Goal: Transaction & Acquisition: Purchase product/service

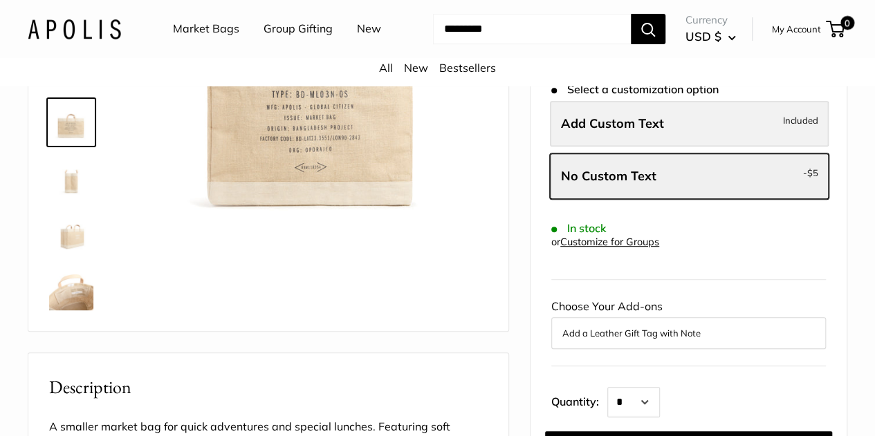
scroll to position [248, 0]
click at [627, 132] on span "Add Custom Text" at bounding box center [612, 124] width 103 height 16
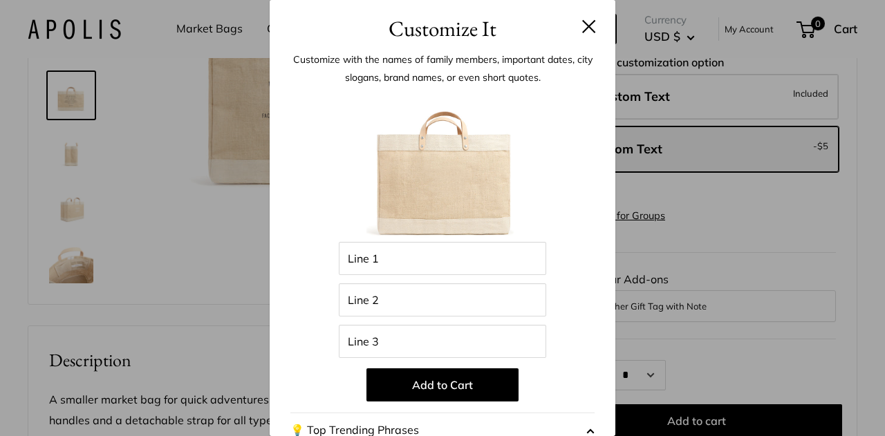
click at [583, 36] on h3 "Customize It" at bounding box center [442, 28] width 304 height 33
click at [582, 28] on button at bounding box center [589, 26] width 14 height 14
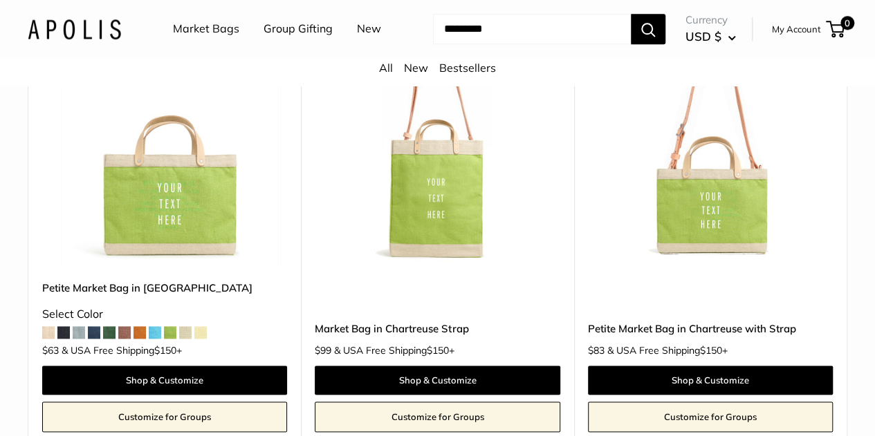
scroll to position [3430, 0]
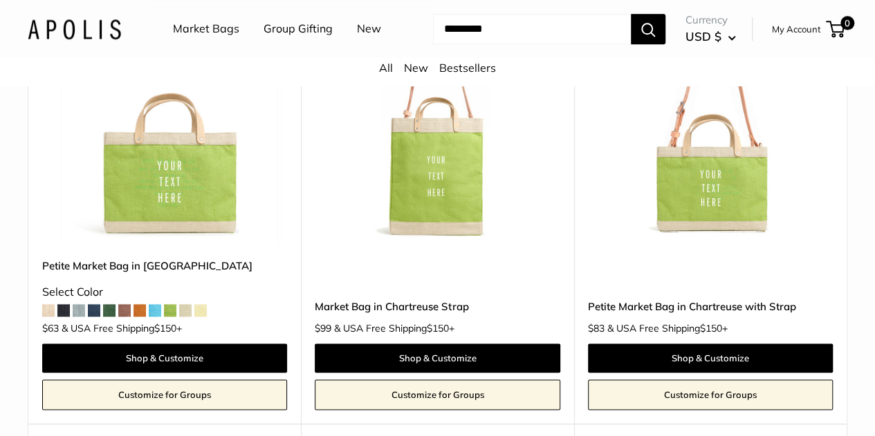
click at [0, 0] on img at bounding box center [0, 0] width 0 height 0
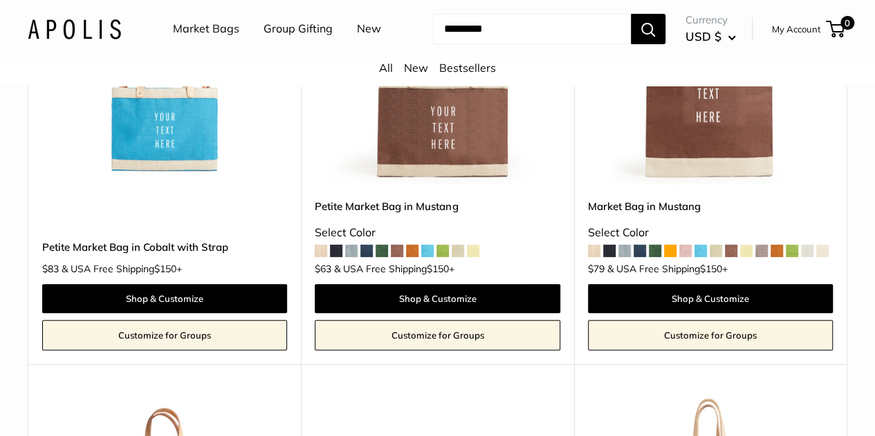
scroll to position [5320, 0]
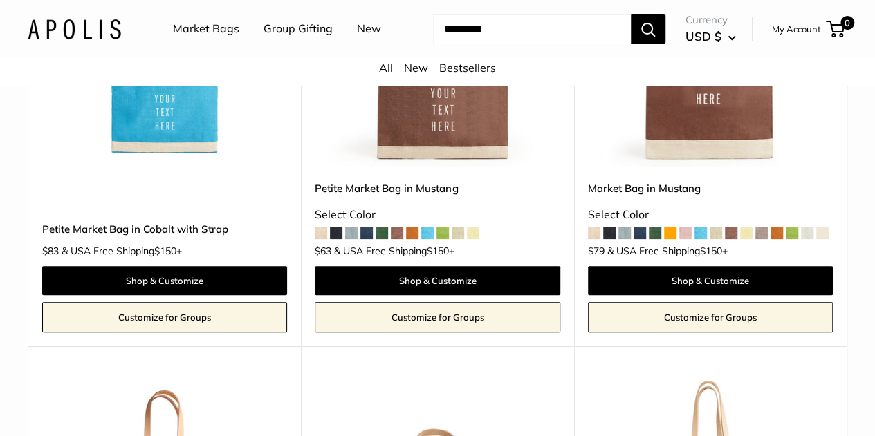
click at [207, 33] on link "Market Bags" at bounding box center [206, 29] width 66 height 21
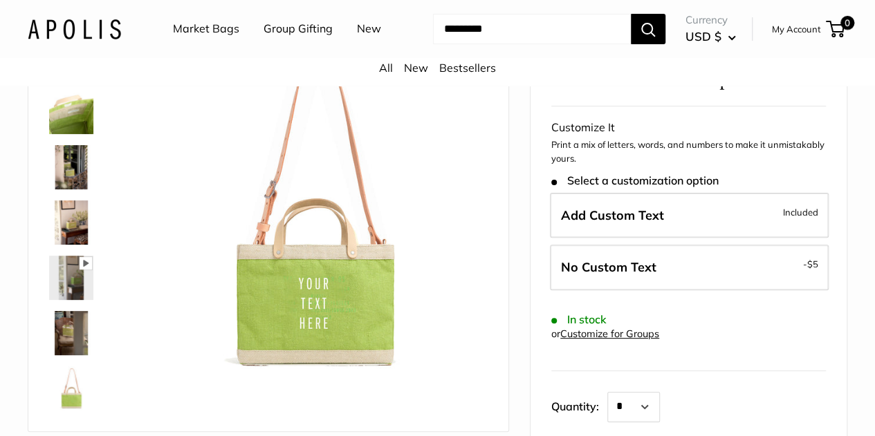
click at [71, 177] on img at bounding box center [71, 167] width 44 height 44
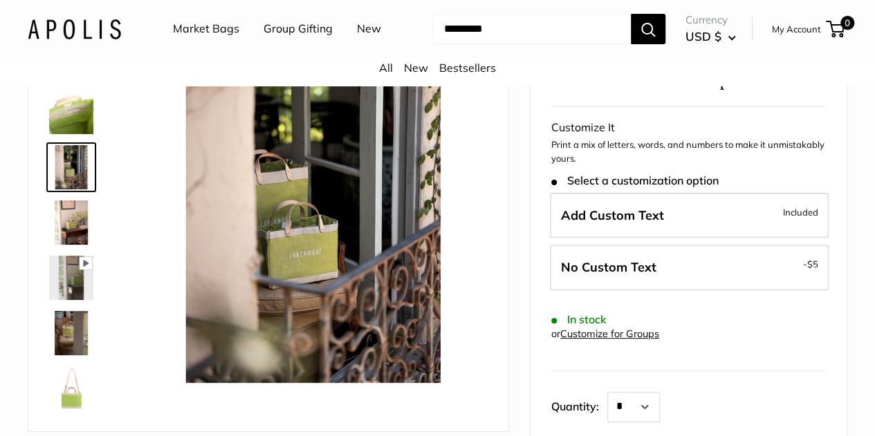
click at [70, 348] on img at bounding box center [71, 333] width 44 height 44
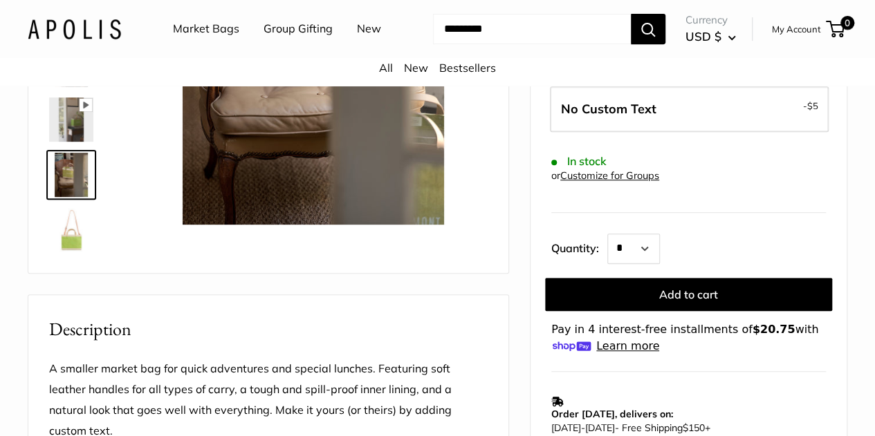
scroll to position [286, 0]
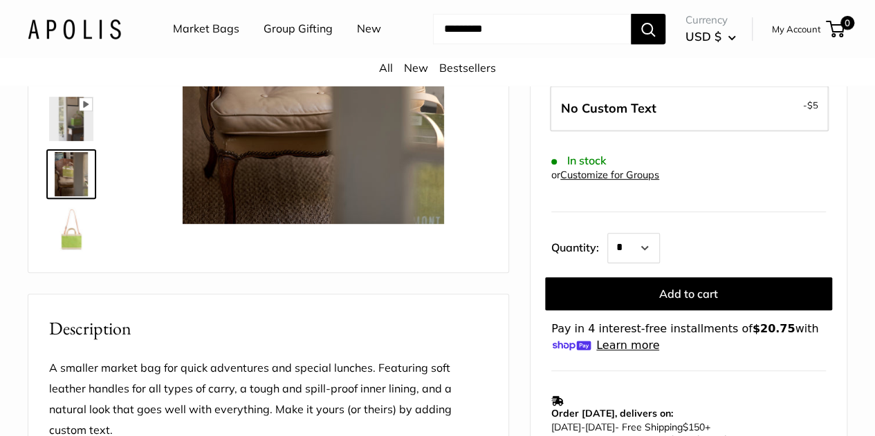
click at [76, 250] on img at bounding box center [71, 229] width 44 height 44
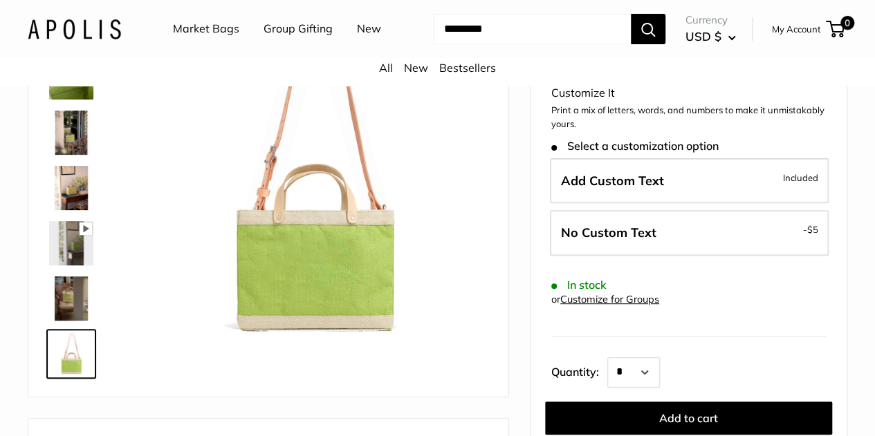
scroll to position [160, 0]
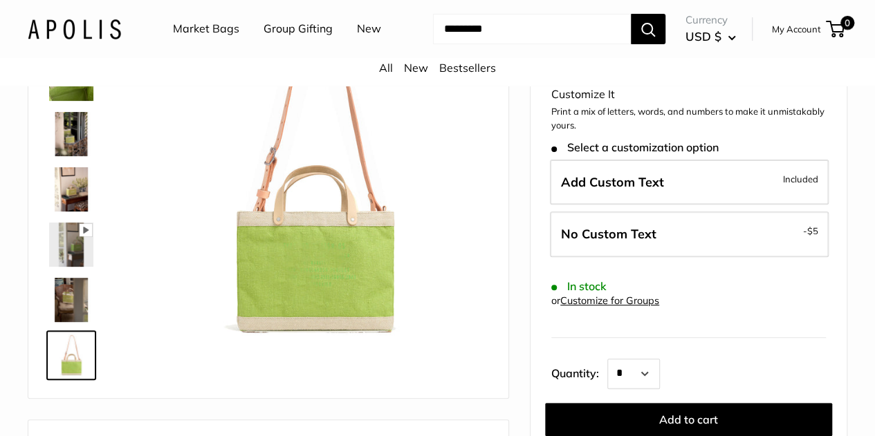
click at [86, 203] on img at bounding box center [71, 189] width 44 height 44
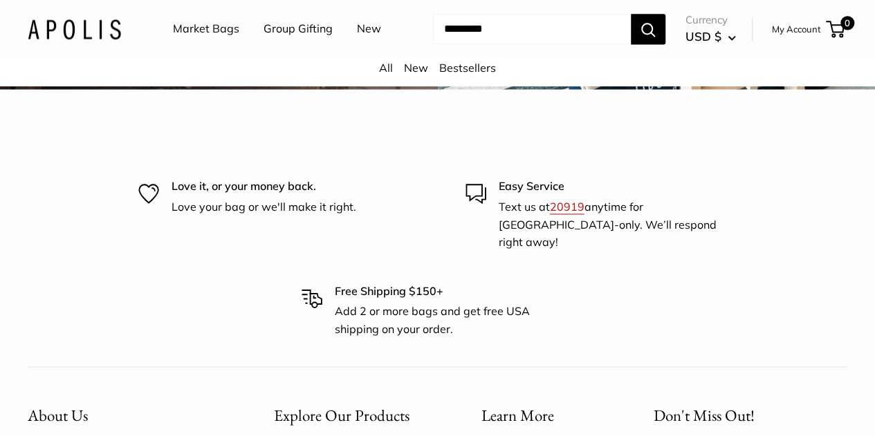
scroll to position [3578, 0]
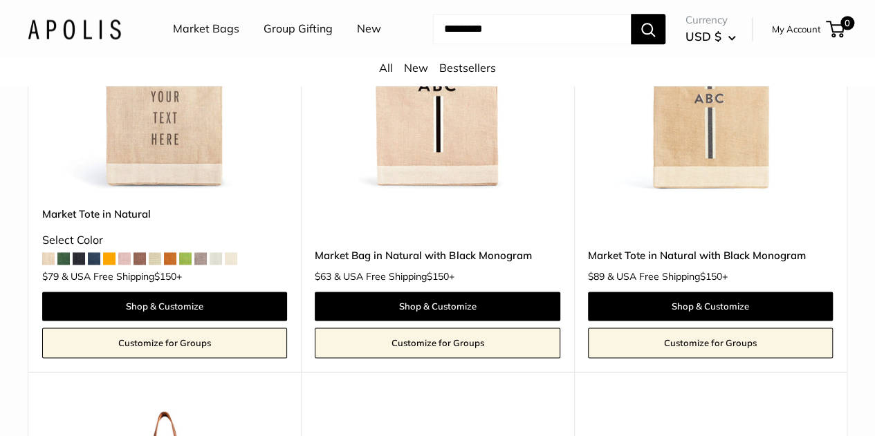
scroll to position [913, 0]
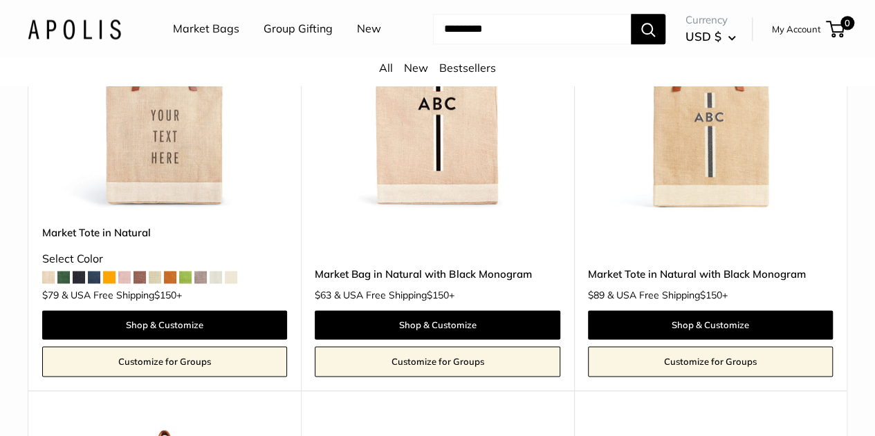
click at [83, 284] on span at bounding box center [79, 277] width 12 height 12
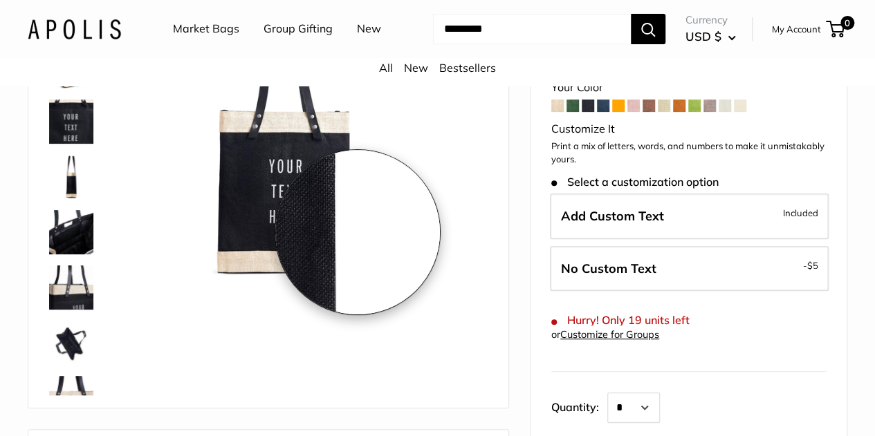
scroll to position [173, 0]
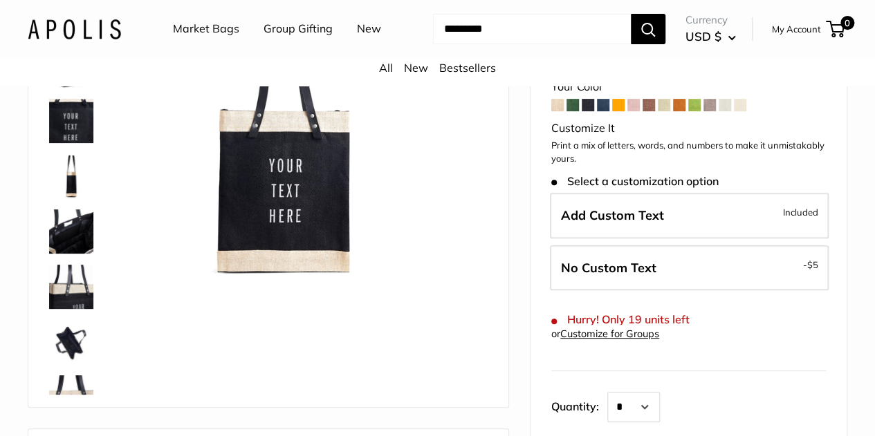
click at [574, 111] on span at bounding box center [572, 105] width 12 height 12
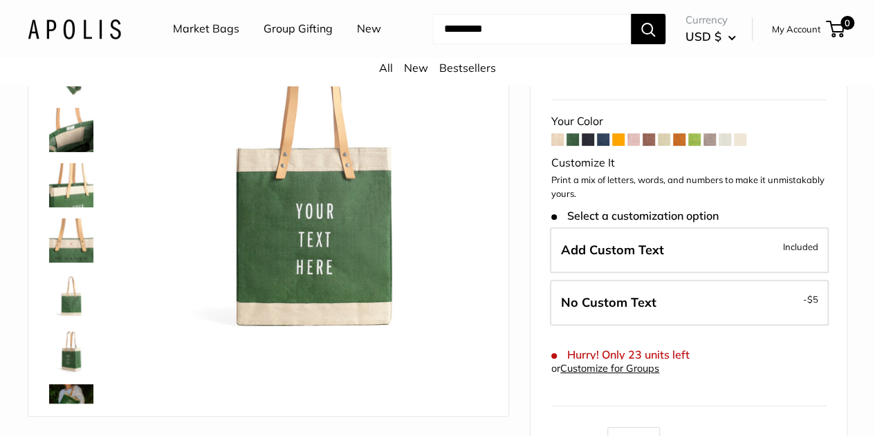
scroll to position [114, 0]
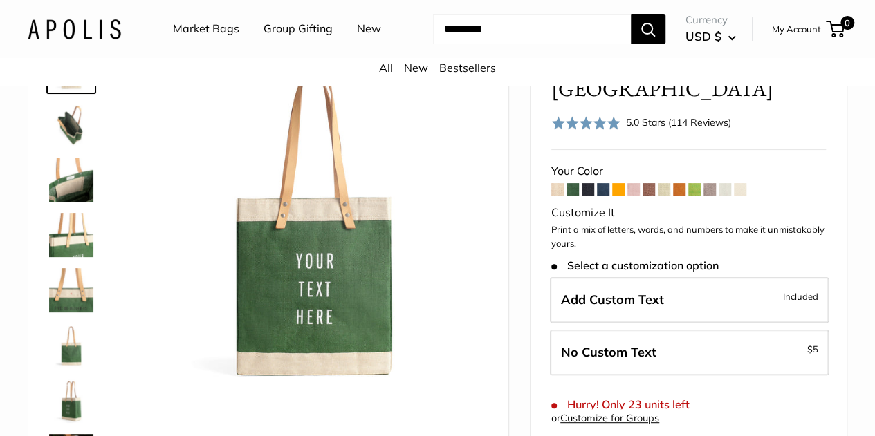
click at [714, 183] on span at bounding box center [709, 189] width 12 height 12
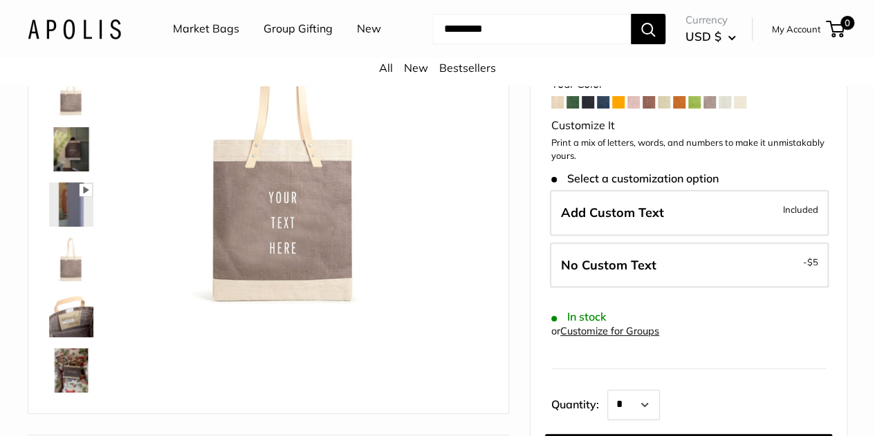
scroll to position [145, 0]
click at [725, 108] on span at bounding box center [725, 101] width 12 height 12
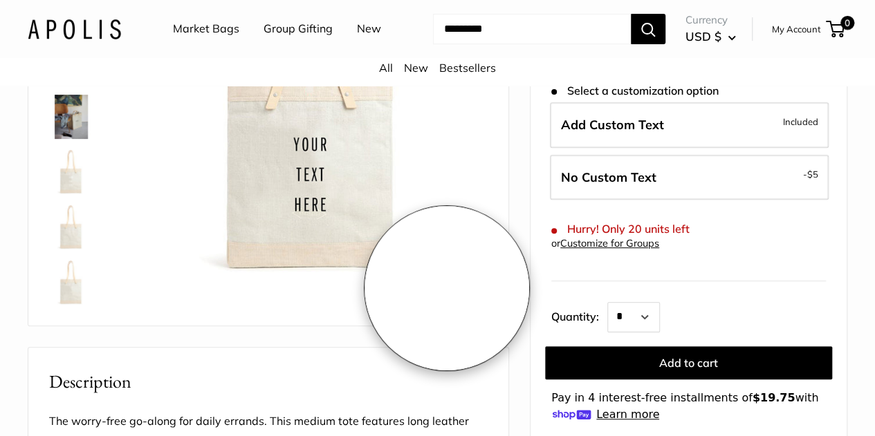
scroll to position [146, 0]
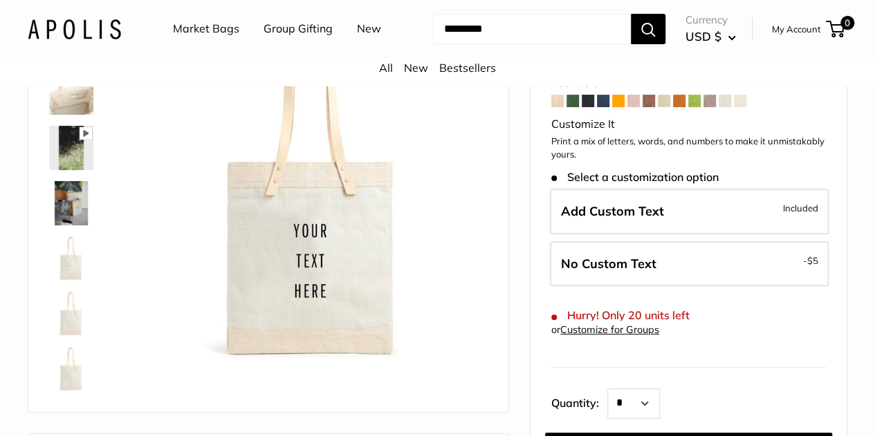
click at [743, 107] on span at bounding box center [740, 101] width 12 height 12
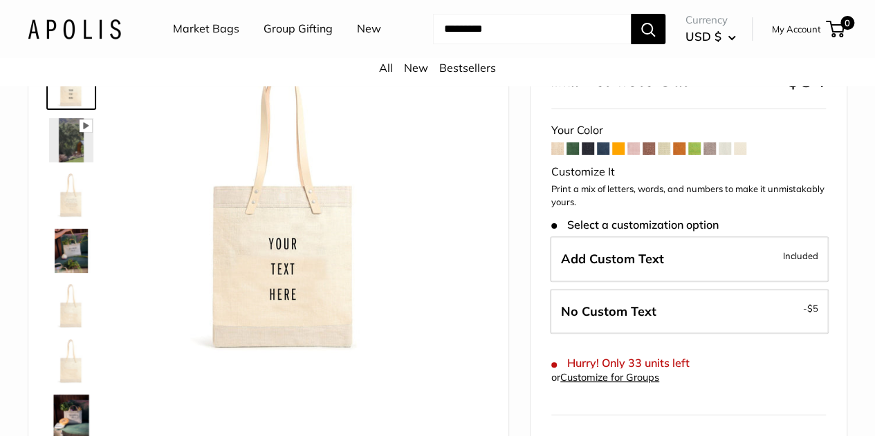
scroll to position [99, 0]
click at [557, 154] on span at bounding box center [557, 148] width 12 height 12
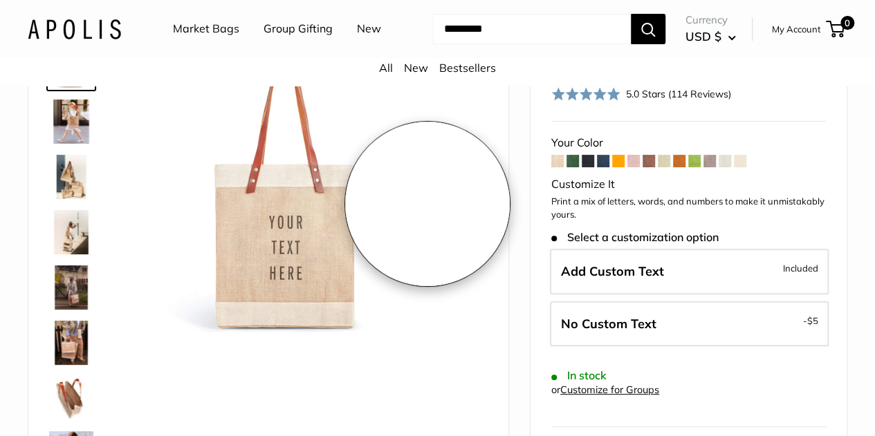
scroll to position [118, 0]
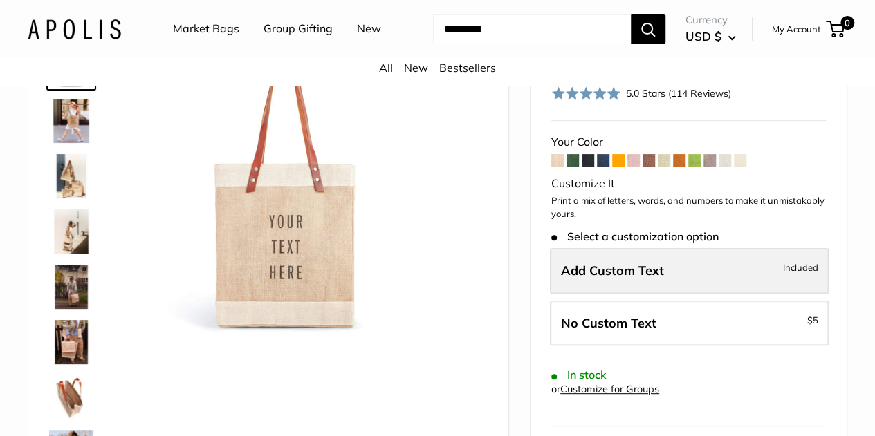
click at [643, 279] on span "Add Custom Text" at bounding box center [612, 271] width 103 height 16
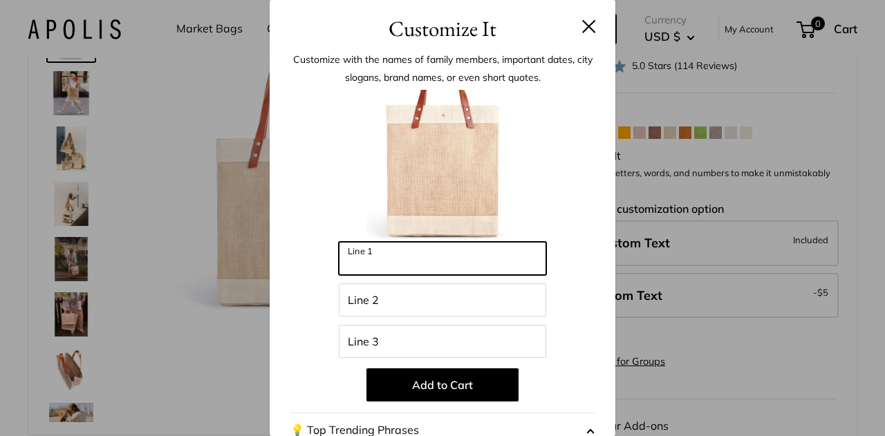
click at [420, 263] on input "Line 1" at bounding box center [442, 258] width 207 height 33
type input "*********"
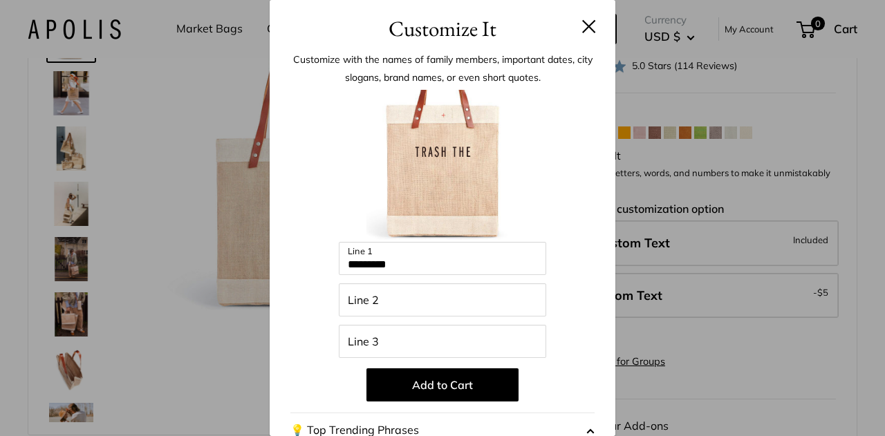
click at [419, 278] on div "Enter 39 letters ********* Line 1 Line 2 Line 3 Add to Cart 💡 Top Trending Phra…" at bounding box center [442, 372] width 304 height 564
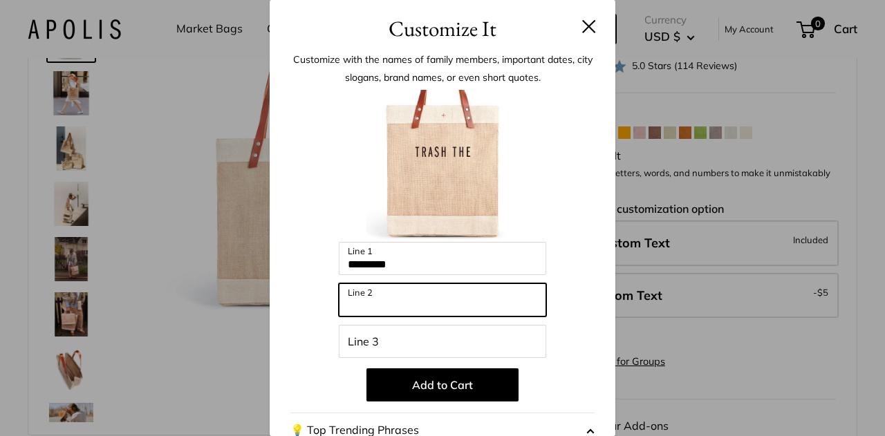
click at [414, 298] on input "Line 2" at bounding box center [442, 300] width 207 height 33
type input "******"
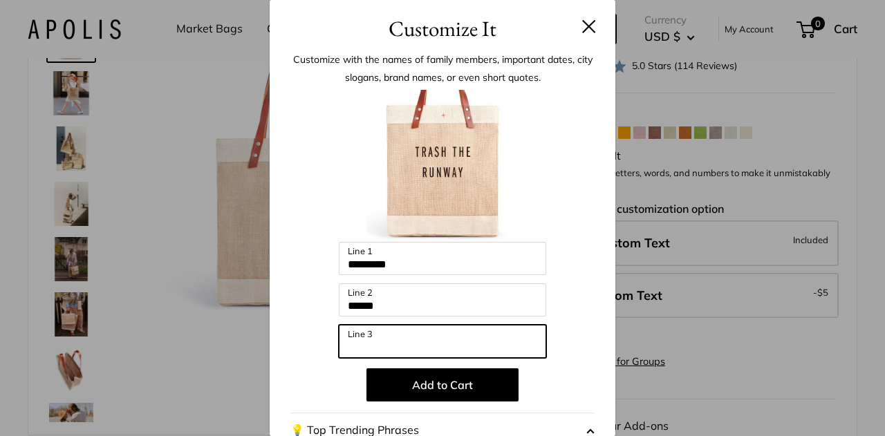
click at [393, 343] on input "Line 3" at bounding box center [442, 341] width 207 height 33
type input "**********"
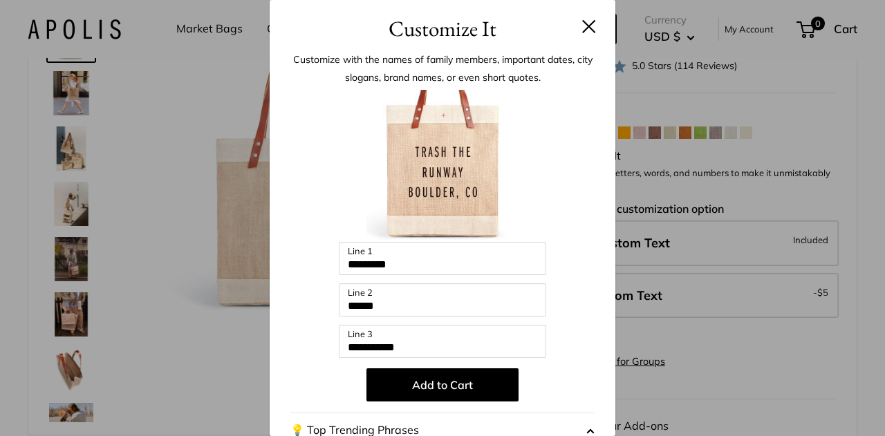
click at [356, 181] on div at bounding box center [442, 166] width 304 height 152
click at [584, 29] on button at bounding box center [589, 26] width 14 height 14
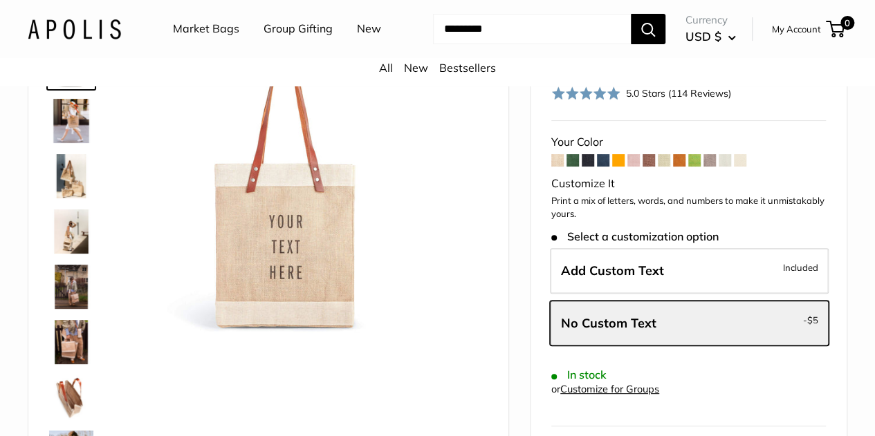
scroll to position [71, 0]
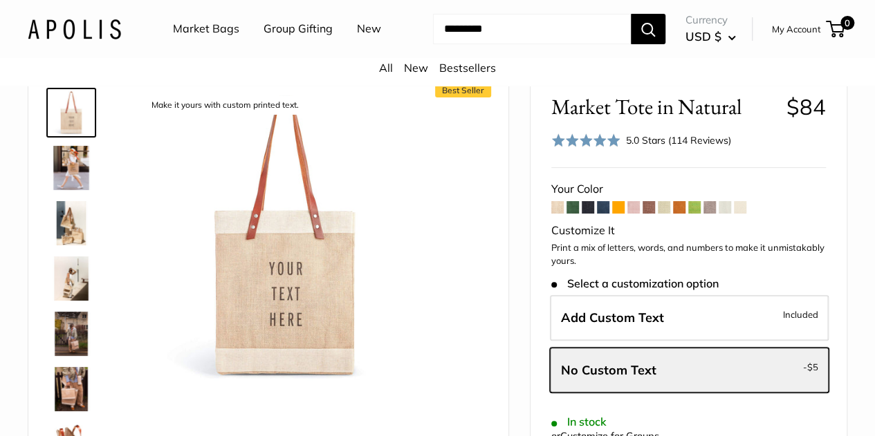
click at [70, 232] on img at bounding box center [71, 223] width 44 height 44
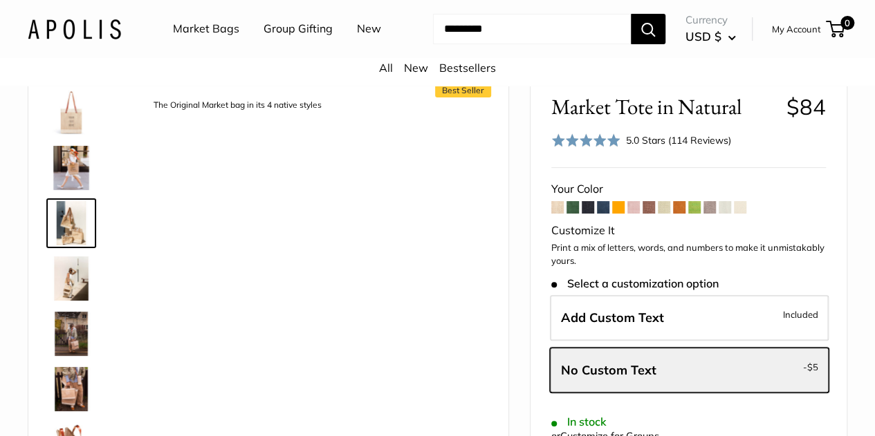
click at [70, 178] on img at bounding box center [71, 168] width 44 height 44
